Goal: Navigation & Orientation: Find specific page/section

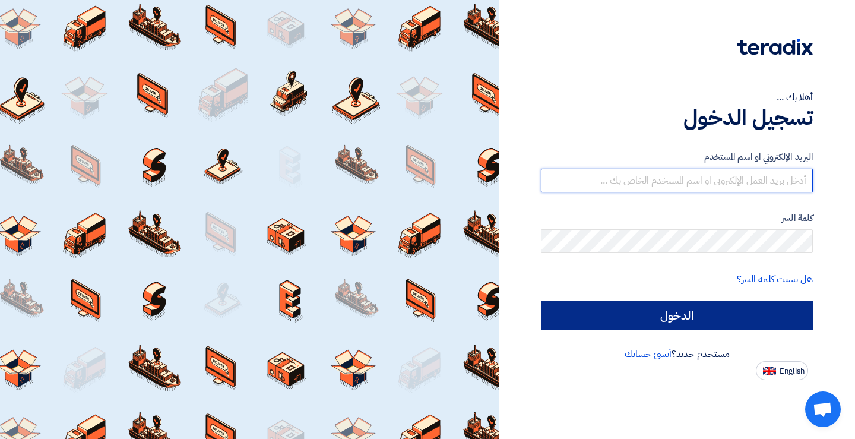
type input "hanytaba61@gmail.com"
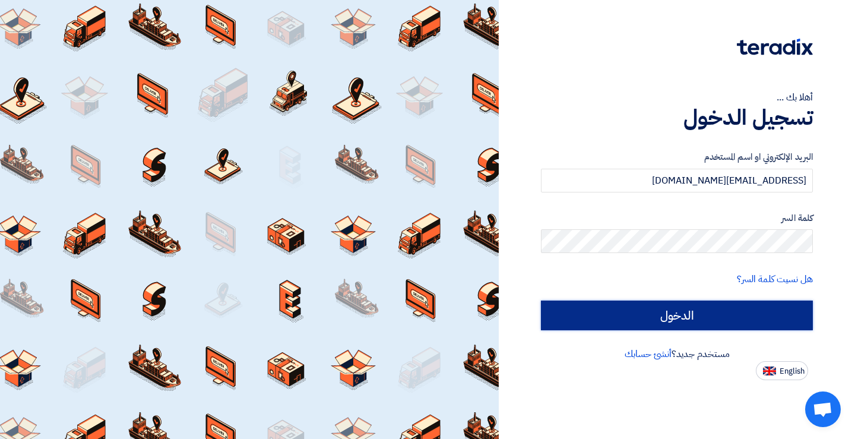
click at [718, 321] on input "الدخول" at bounding box center [677, 316] width 272 height 30
